Goal: Transaction & Acquisition: Purchase product/service

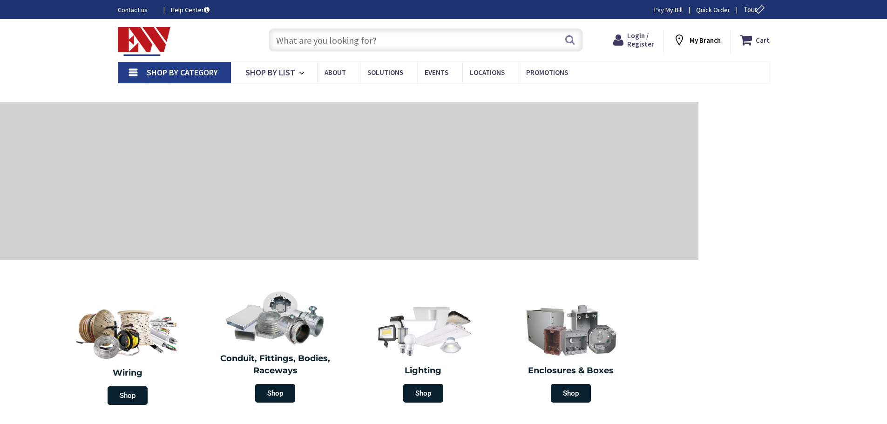
type input "[GEOGRAPHIC_DATA], [STREET_ADDRESS][PERSON_NAME]"
click at [351, 36] on input "text" at bounding box center [426, 39] width 314 height 23
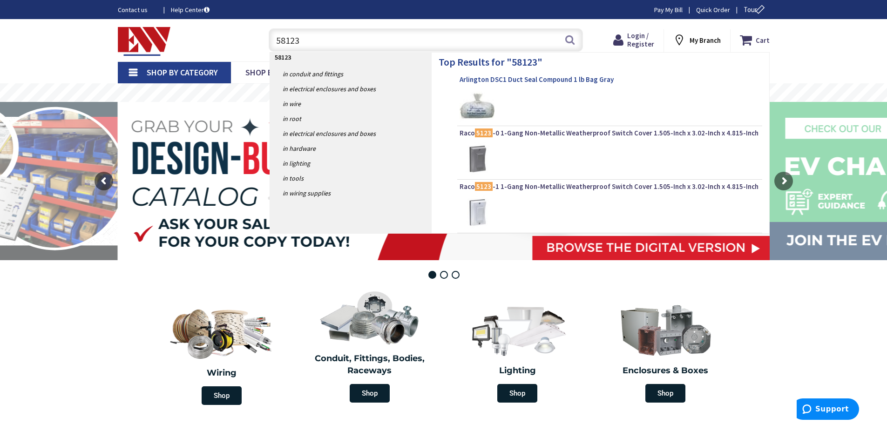
type input "58123"
click at [565, 79] on span "Arlington DSC1 Duct Seal Compound 1 lb Bag Gray" at bounding box center [610, 79] width 300 height 9
